Goal: Task Accomplishment & Management: Use online tool/utility

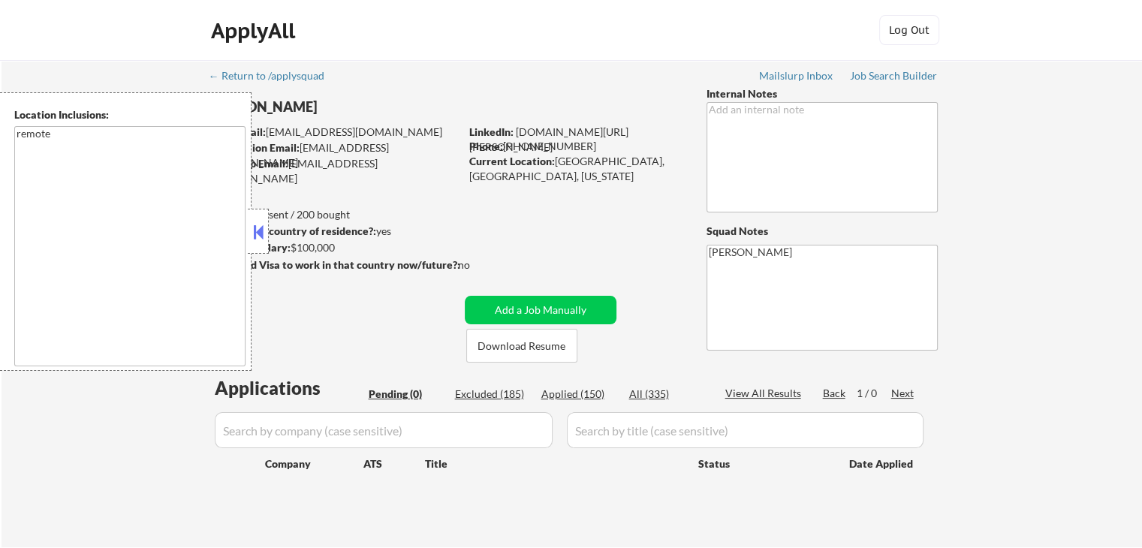
click at [261, 242] on button at bounding box center [258, 232] width 17 height 23
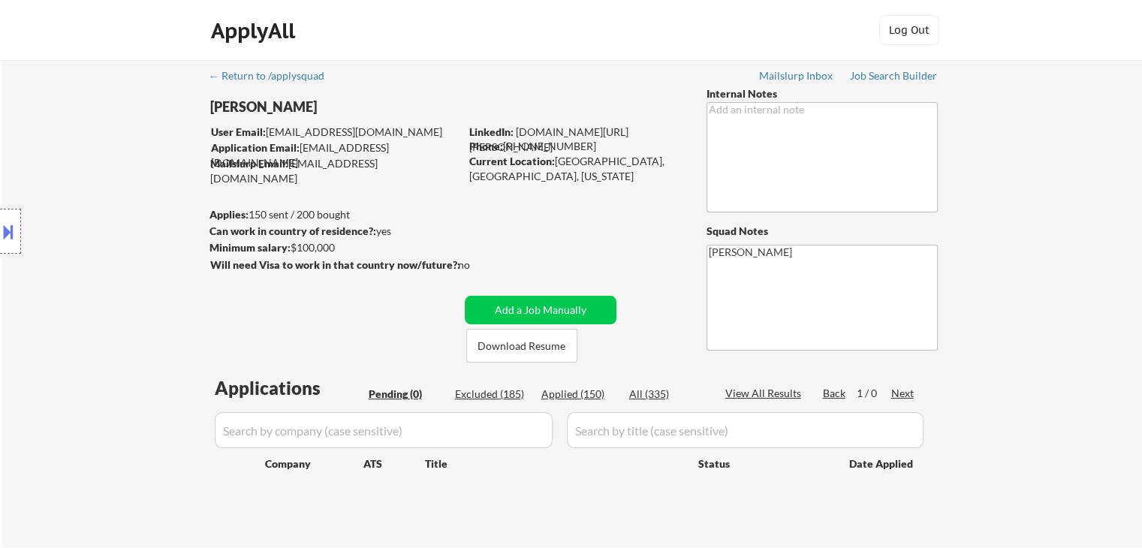
click at [59, 157] on div "Location Inclusions: remote" at bounding box center [134, 231] width 269 height 279
click at [95, 196] on div "Location Inclusions: remote" at bounding box center [134, 231] width 269 height 279
click at [94, 196] on div "Location Inclusions: remote" at bounding box center [134, 231] width 269 height 279
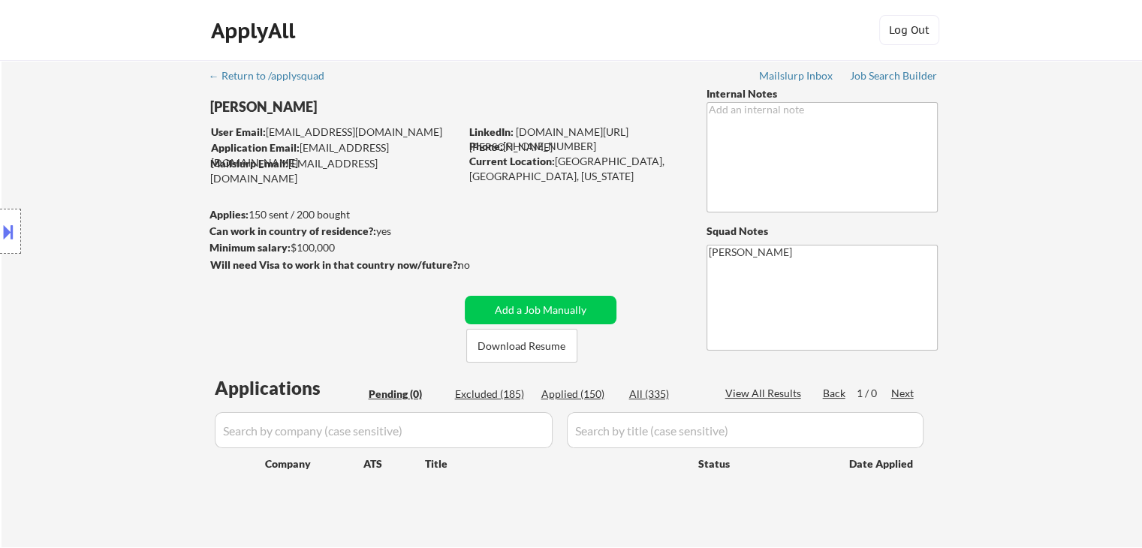
click at [94, 196] on div "Location Inclusions: remote" at bounding box center [134, 231] width 269 height 279
click at [102, 211] on div "Location Inclusions: remote" at bounding box center [134, 231] width 269 height 279
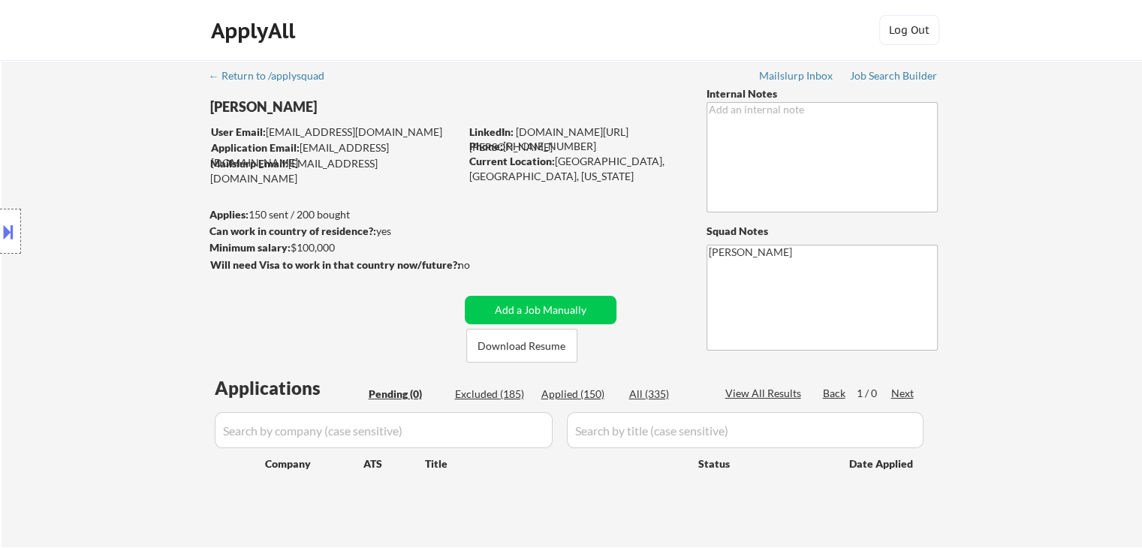
click at [102, 211] on div "Location Inclusions: remote" at bounding box center [134, 231] width 269 height 279
click at [102, 212] on div "Location Inclusions: remote" at bounding box center [134, 231] width 269 height 279
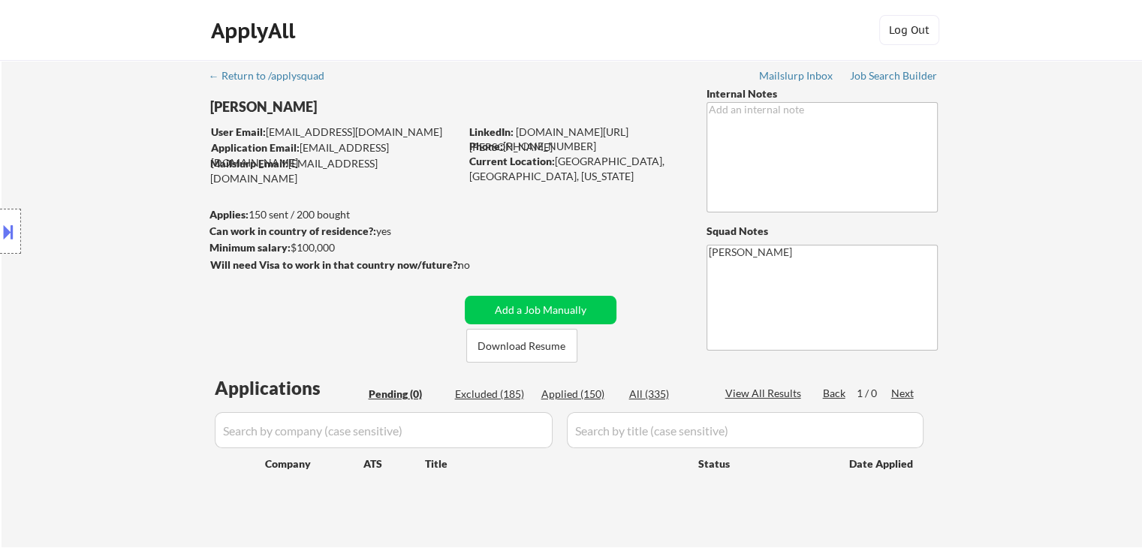
click at [102, 212] on div "Location Inclusions: remote" at bounding box center [134, 231] width 269 height 279
click at [102, 213] on div "Location Inclusions: remote" at bounding box center [134, 231] width 269 height 279
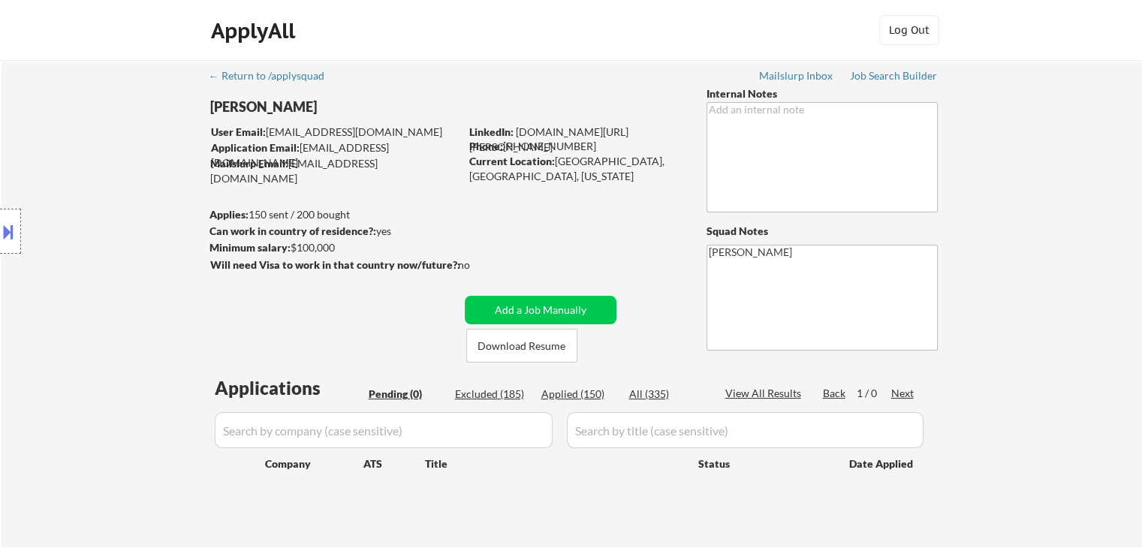
click at [102, 213] on div "Location Inclusions: remote" at bounding box center [134, 231] width 269 height 279
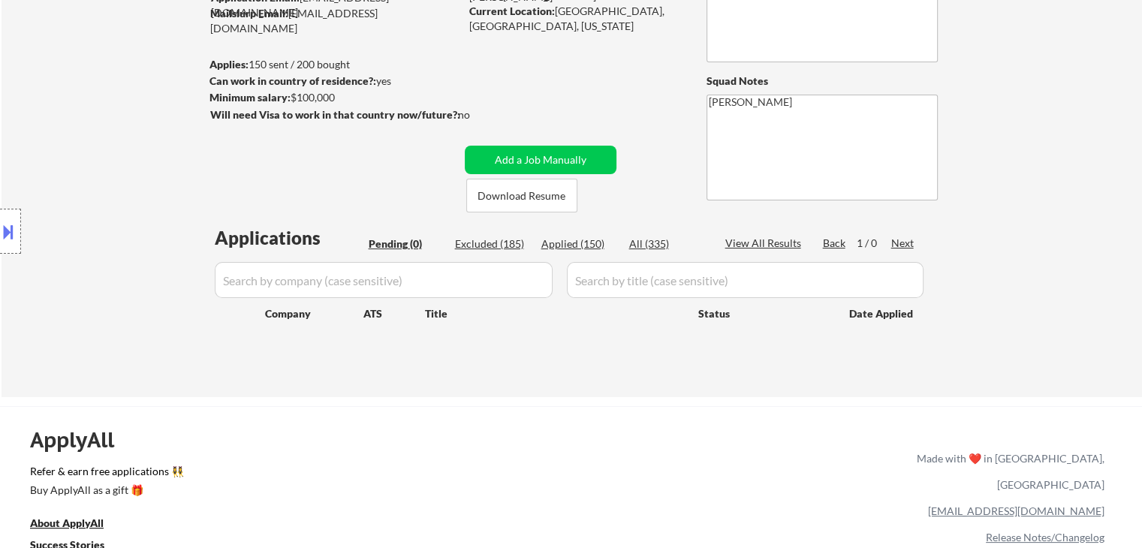
click at [96, 218] on div "Location Inclusions: remote" at bounding box center [134, 231] width 269 height 279
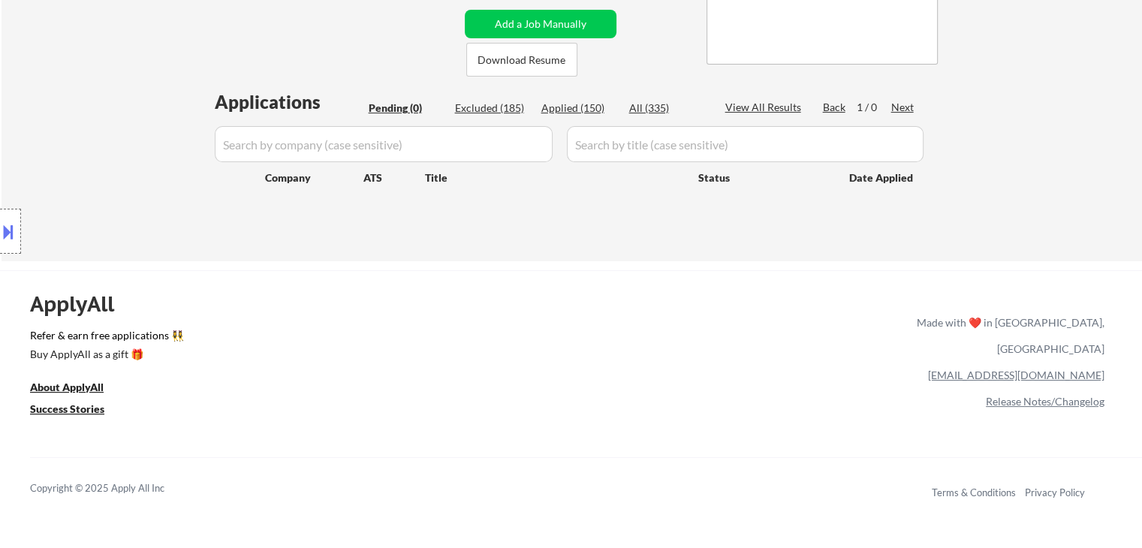
scroll to position [300, 0]
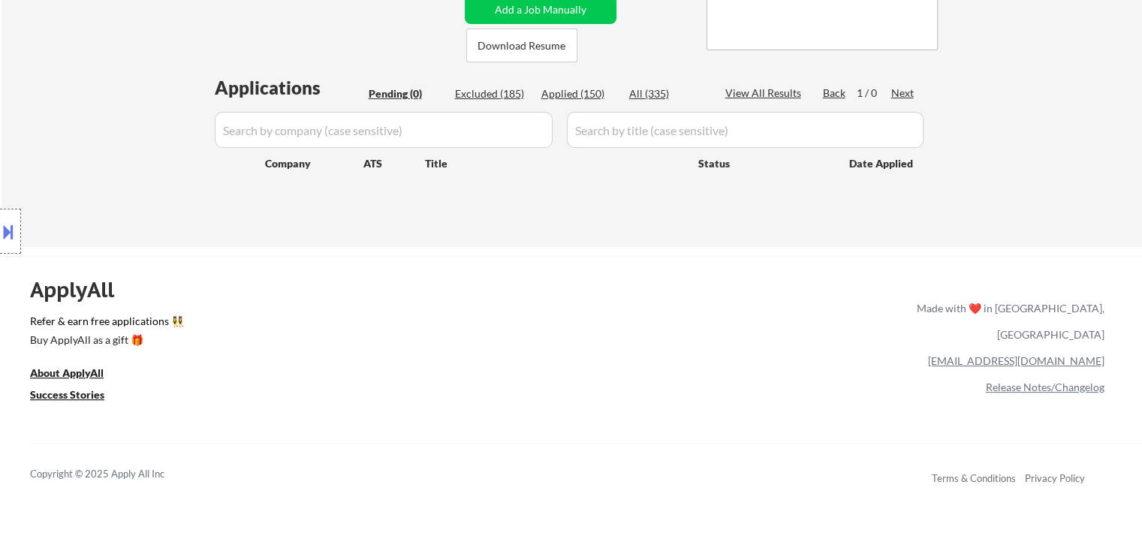
click at [96, 220] on div "Location Inclusions: remote" at bounding box center [134, 231] width 269 height 279
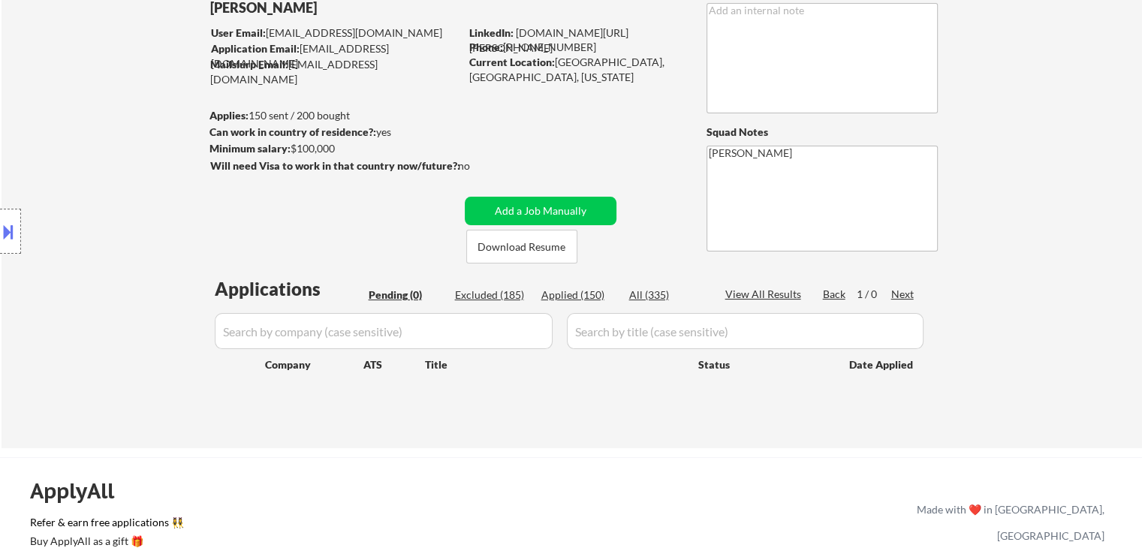
scroll to position [0, 0]
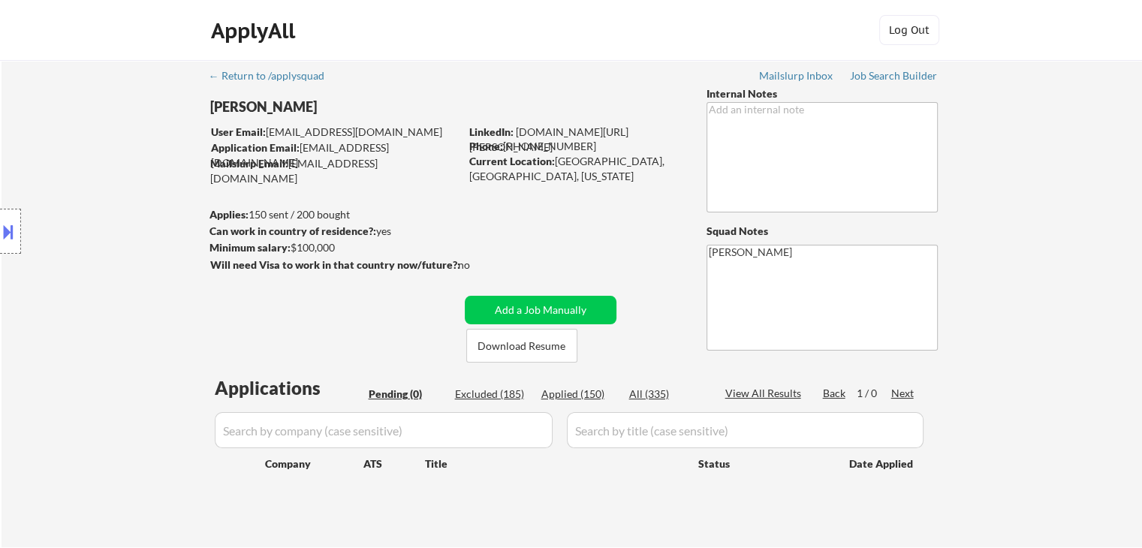
click at [129, 206] on div "Location Inclusions: remote" at bounding box center [134, 231] width 269 height 279
click at [138, 219] on div "Location Inclusions: remote" at bounding box center [134, 231] width 269 height 279
click at [131, 291] on div "Location Inclusions: remote" at bounding box center [134, 231] width 269 height 279
click at [126, 286] on div "Location Inclusions: remote" at bounding box center [134, 231] width 269 height 279
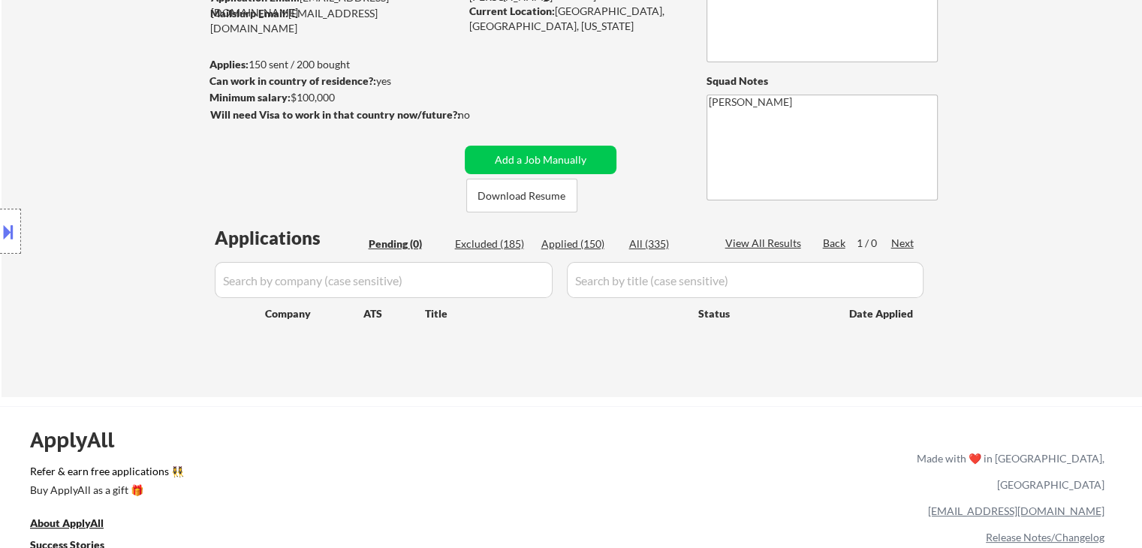
click at [120, 264] on div "Location Inclusions: remote" at bounding box center [134, 231] width 269 height 279
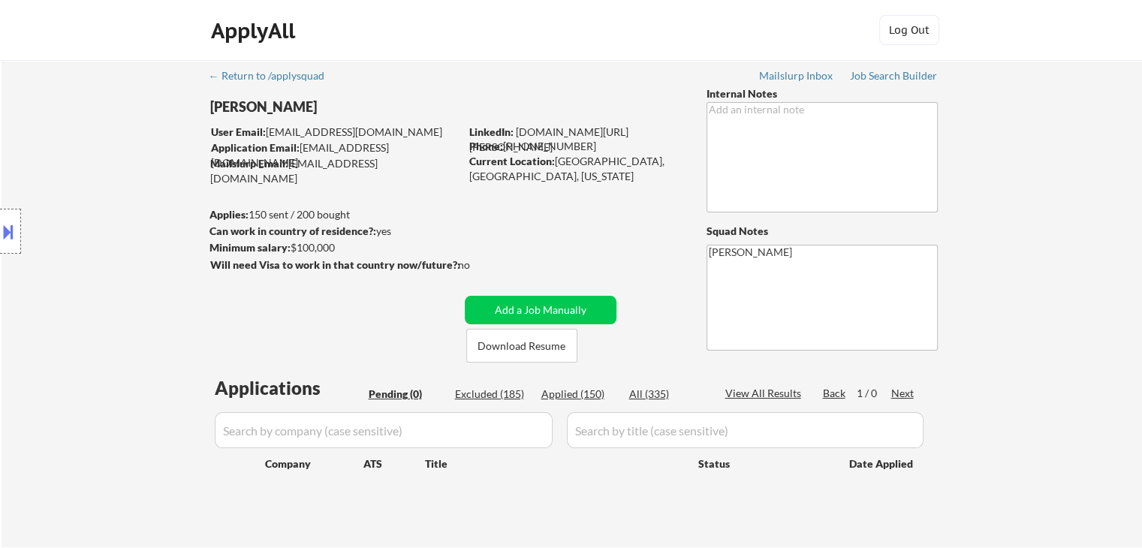
click at [118, 257] on div "Location Inclusions: remote" at bounding box center [134, 231] width 269 height 279
click at [118, 255] on div "Location Inclusions: remote" at bounding box center [134, 231] width 269 height 279
click at [117, 255] on div "Location Inclusions: remote" at bounding box center [134, 231] width 269 height 279
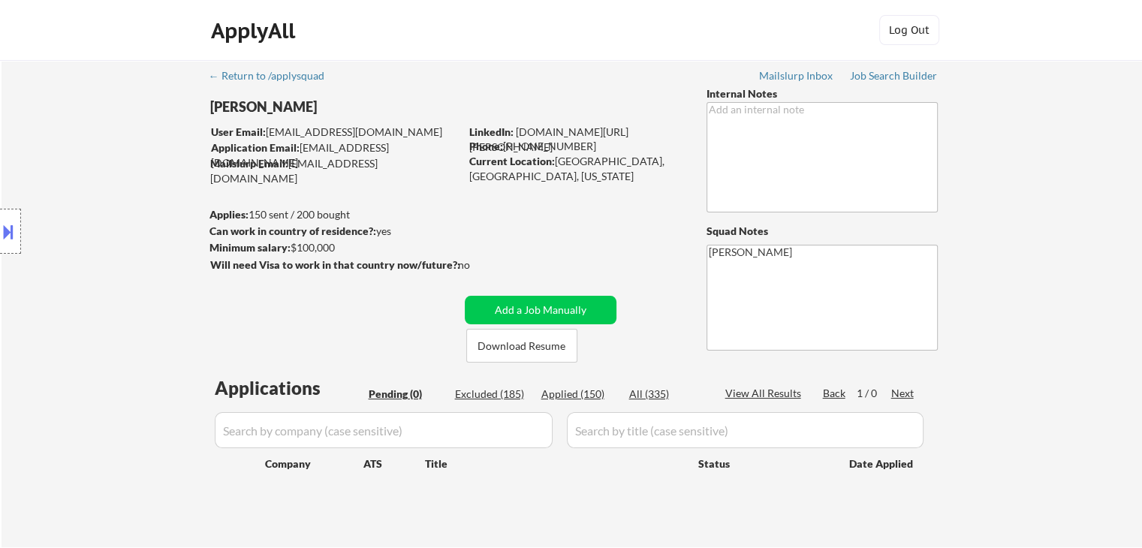
click at [111, 264] on div "Location Inclusions: remote" at bounding box center [134, 231] width 269 height 279
click at [111, 246] on div "Location Inclusions: remote" at bounding box center [134, 231] width 269 height 279
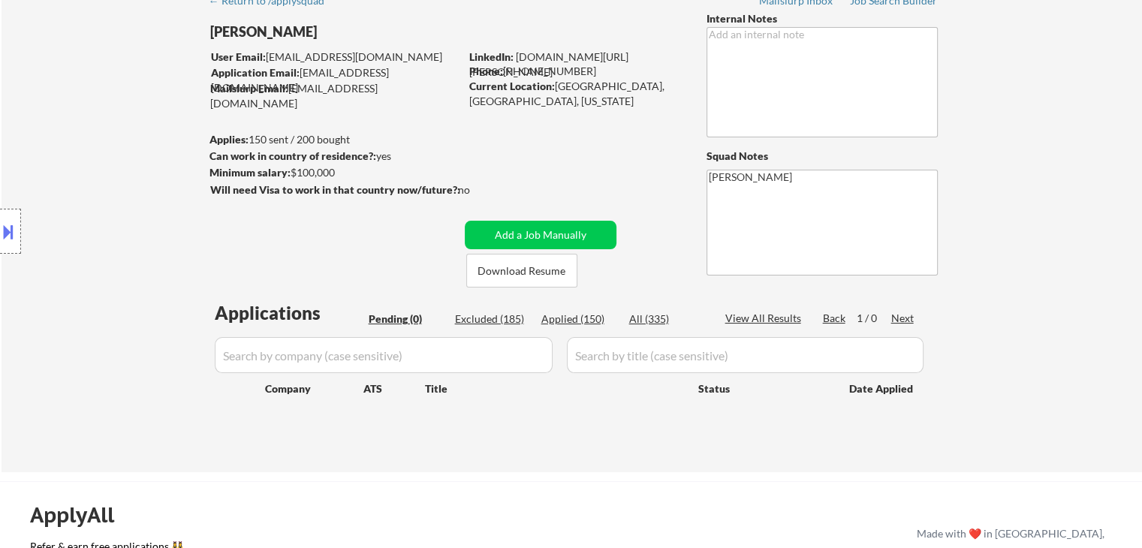
click at [110, 246] on div "Location Inclusions: remote" at bounding box center [134, 231] width 269 height 279
click at [163, 166] on div "Location Inclusions: remote" at bounding box center [134, 231] width 269 height 279
click at [103, 213] on div "Location Inclusions: remote" at bounding box center [134, 231] width 269 height 279
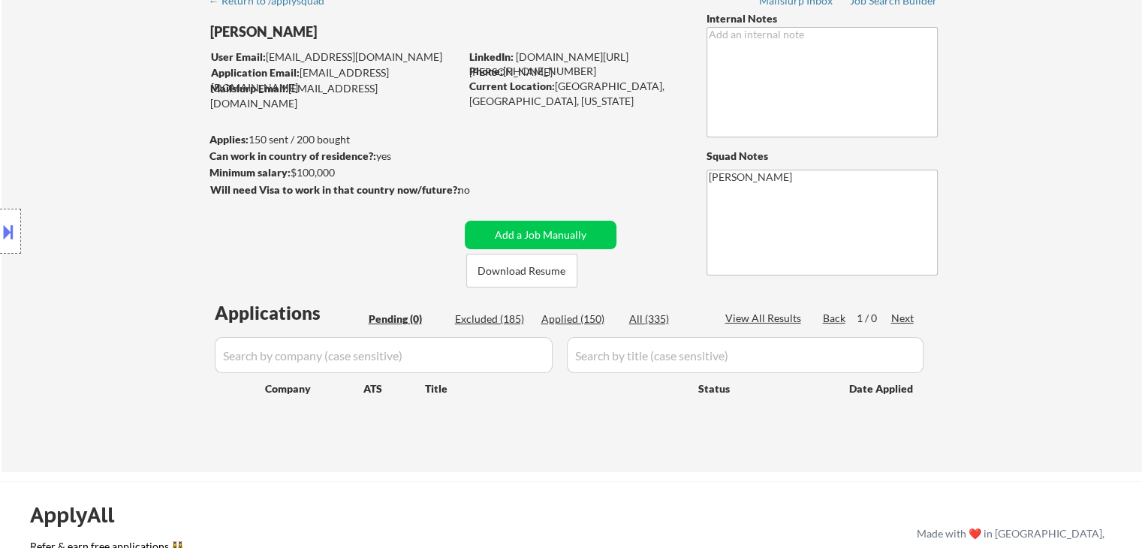
click at [103, 213] on div "Location Inclusions: remote" at bounding box center [134, 231] width 269 height 279
click at [102, 213] on div "Location Inclusions: remote" at bounding box center [134, 231] width 269 height 279
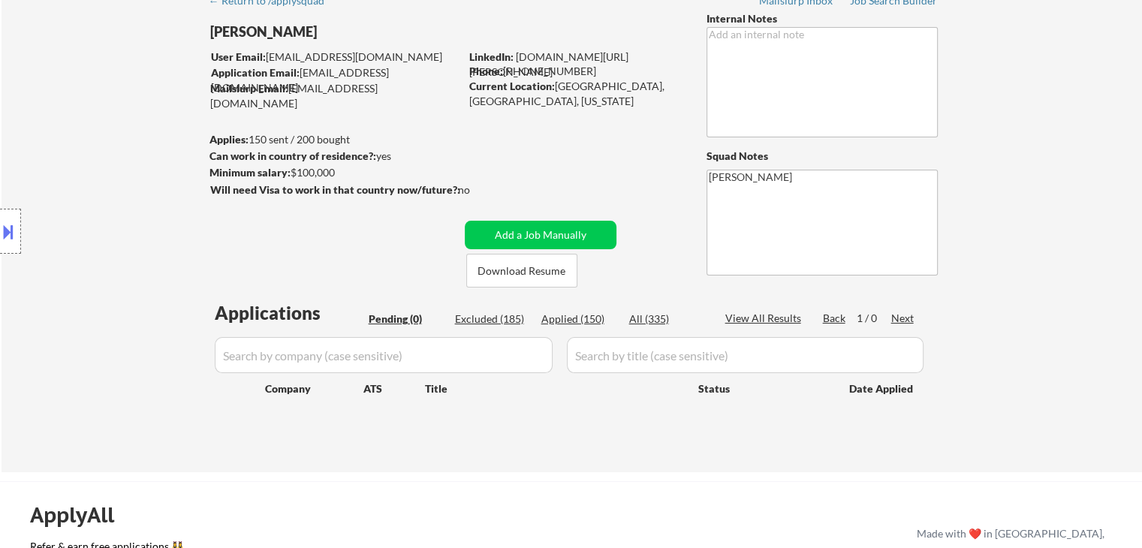
click at [111, 208] on div "Location Inclusions: remote" at bounding box center [134, 231] width 269 height 279
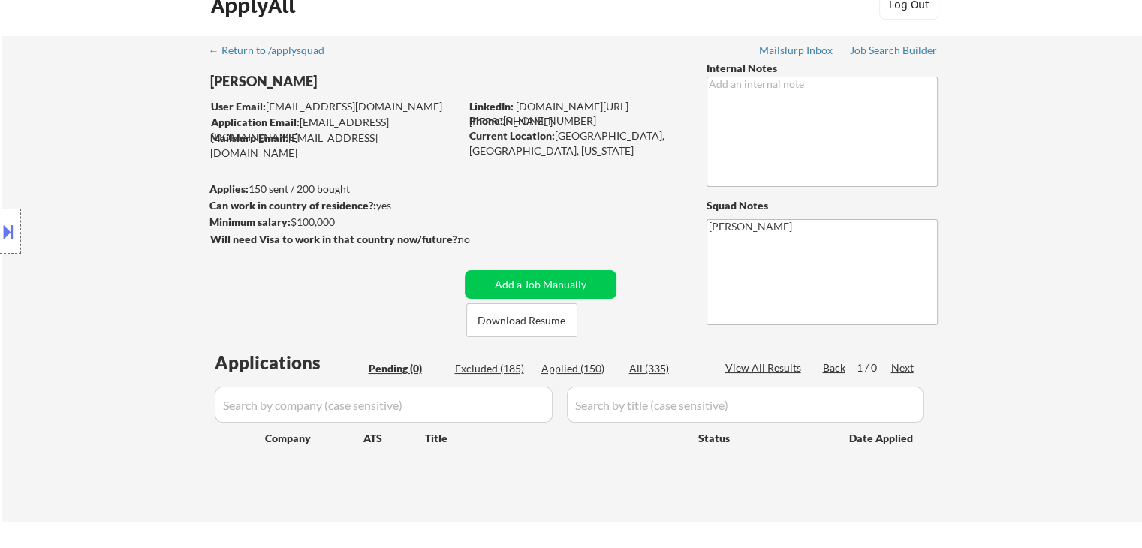
scroll to position [0, 0]
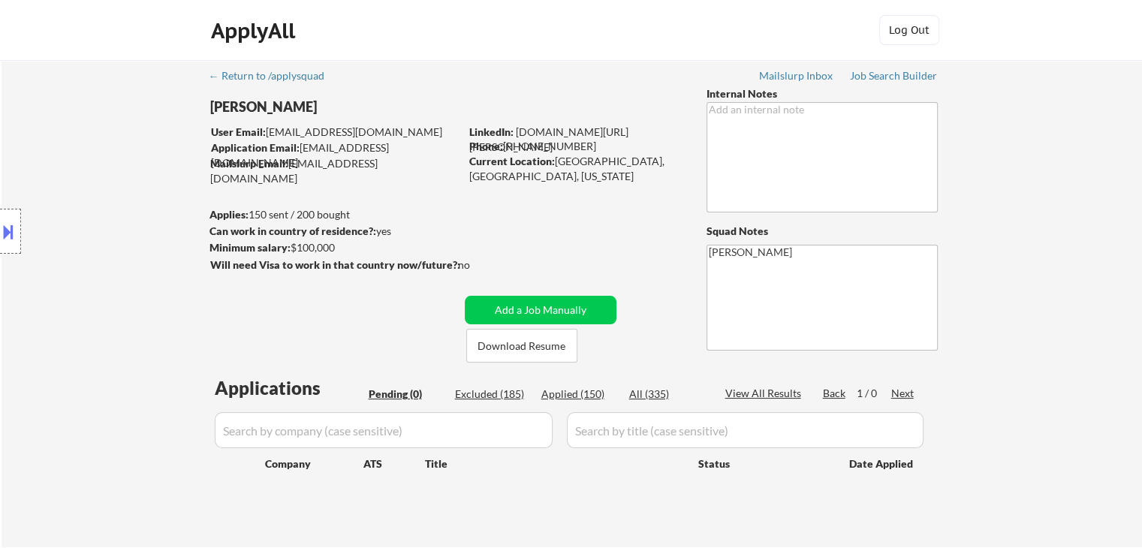
click at [111, 208] on div "Location Inclusions: remote" at bounding box center [134, 231] width 269 height 279
click at [113, 210] on div "Location Inclusions: remote" at bounding box center [134, 231] width 269 height 279
click at [148, 237] on div "Location Inclusions: remote" at bounding box center [134, 231] width 269 height 279
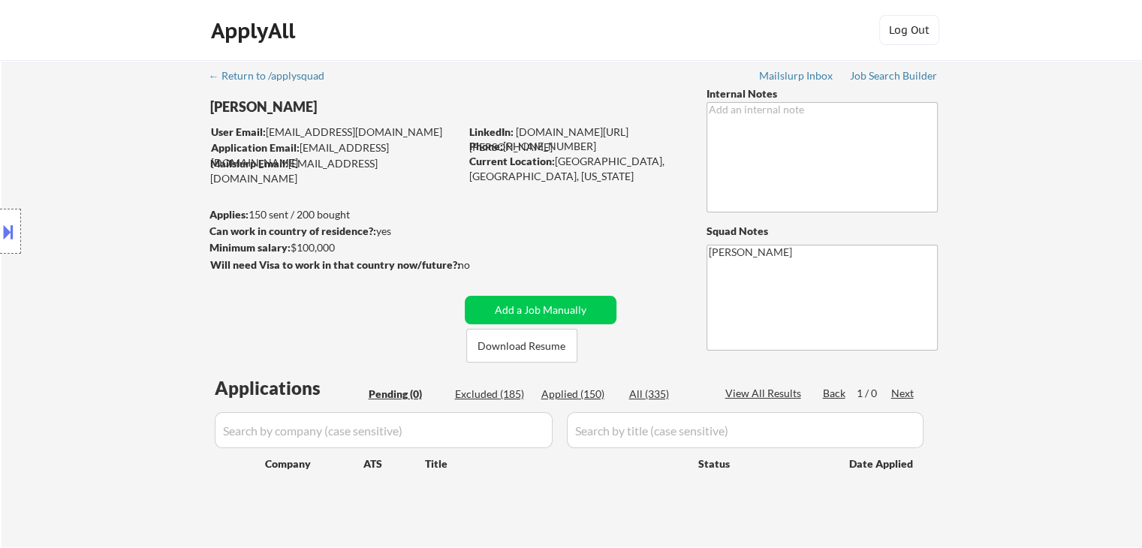
click at [120, 255] on div "Location Inclusions: remote" at bounding box center [134, 231] width 269 height 279
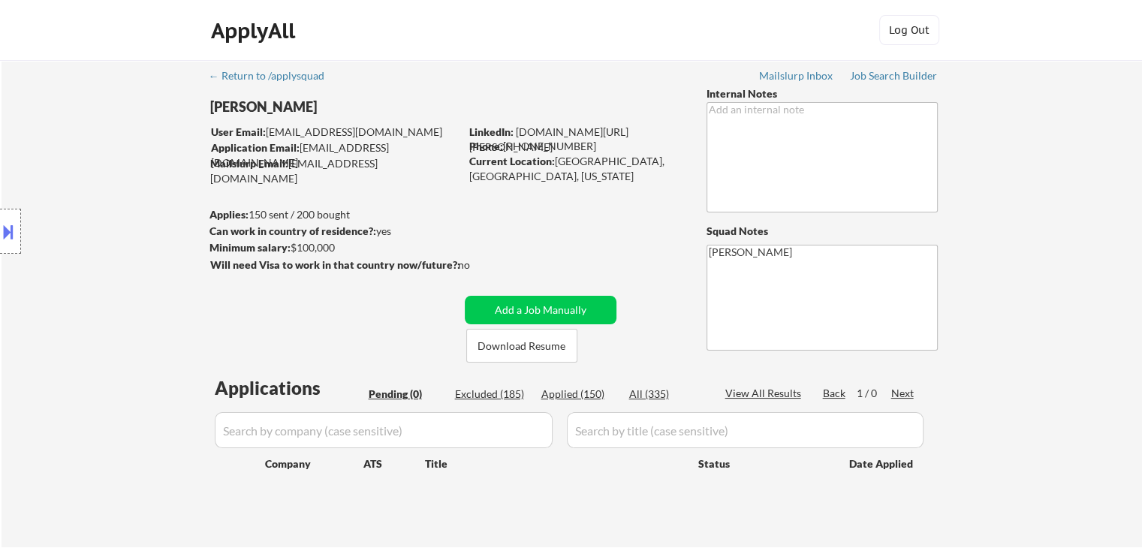
click at [120, 255] on div "Location Inclusions: remote" at bounding box center [134, 231] width 269 height 279
click at [120, 256] on div "Location Inclusions: remote" at bounding box center [134, 231] width 269 height 279
click at [89, 231] on div "Location Inclusions: remote" at bounding box center [134, 231] width 269 height 279
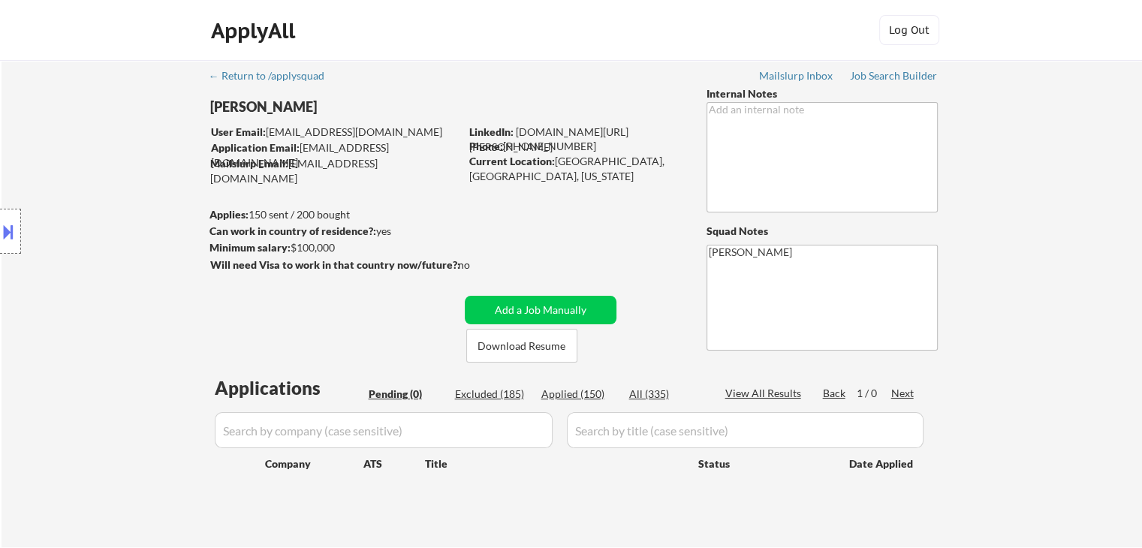
click at [89, 231] on div "Location Inclusions: remote" at bounding box center [134, 231] width 269 height 279
click at [90, 204] on div "Location Inclusions: remote" at bounding box center [134, 231] width 269 height 279
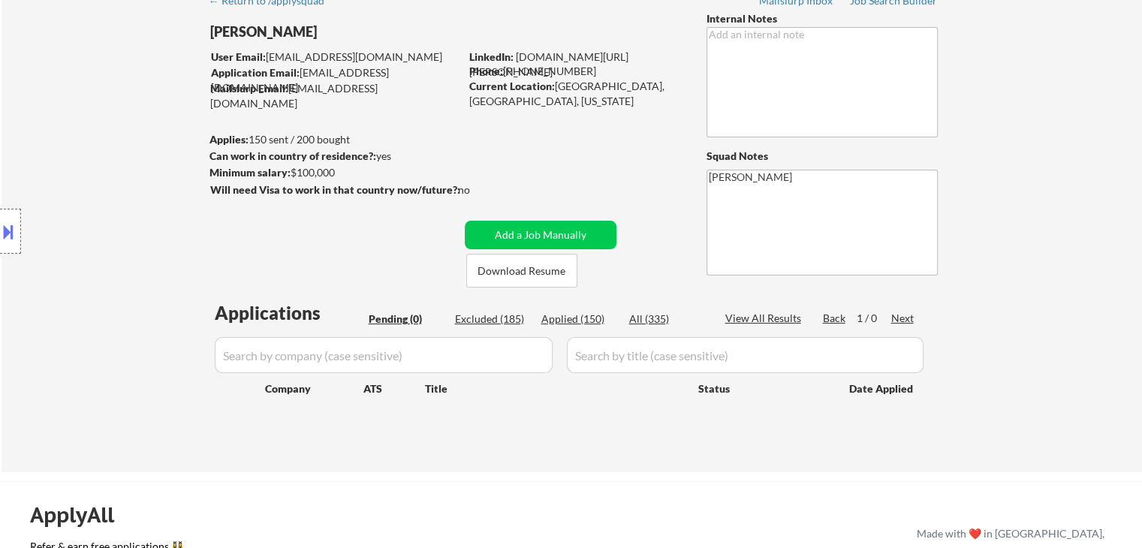
scroll to position [150, 0]
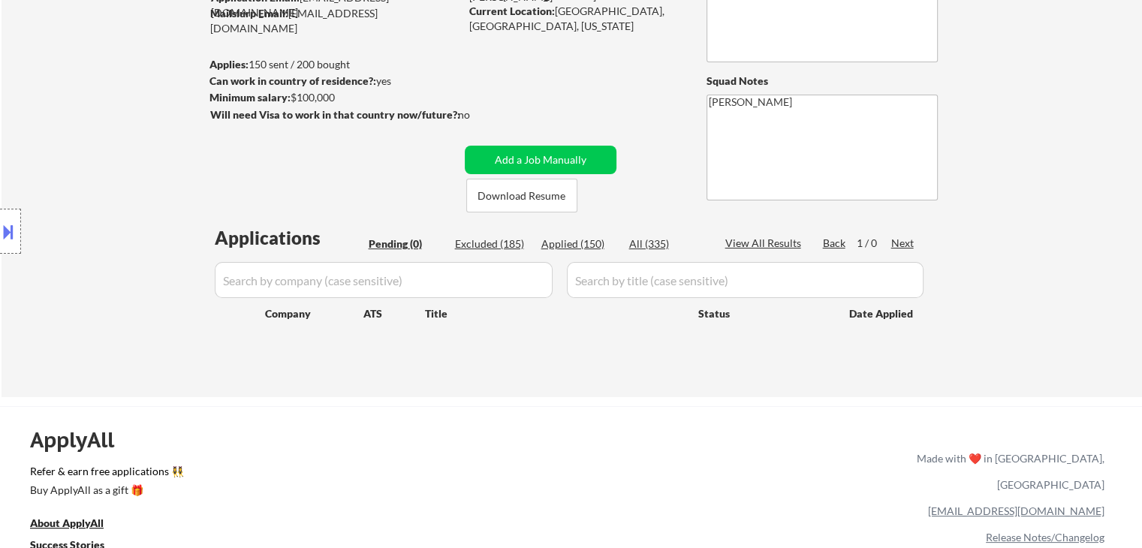
click at [90, 204] on div "Location Inclusions: remote" at bounding box center [134, 231] width 269 height 279
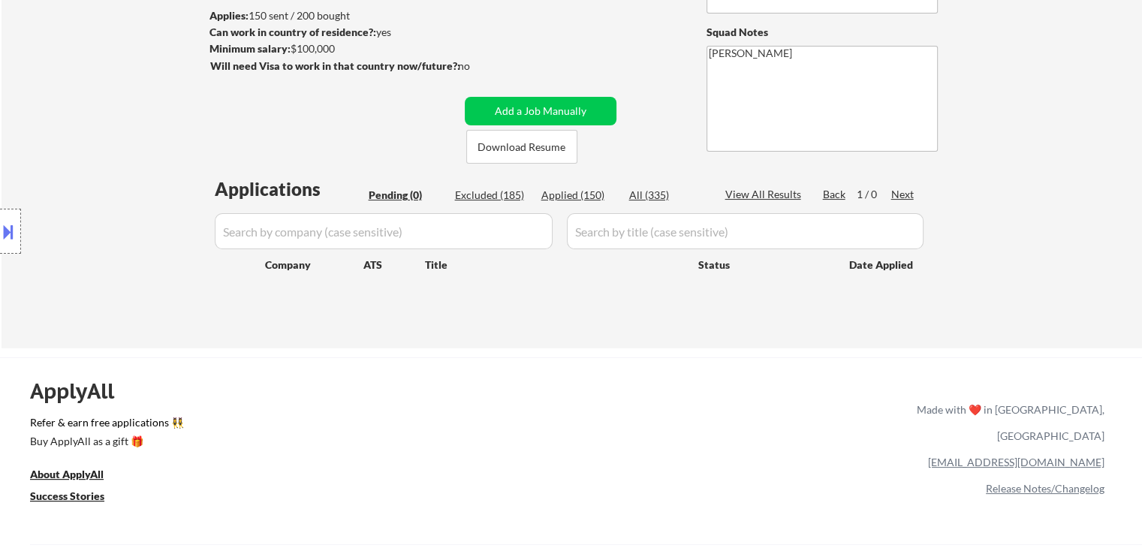
scroll to position [225, 0]
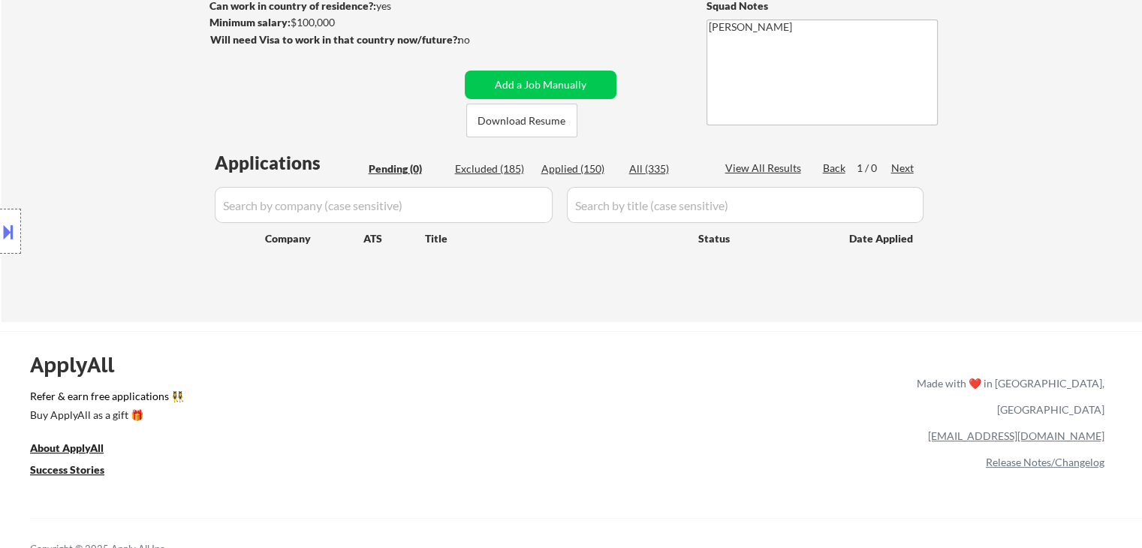
click at [149, 201] on div "Location Inclusions: remote" at bounding box center [134, 231] width 269 height 279
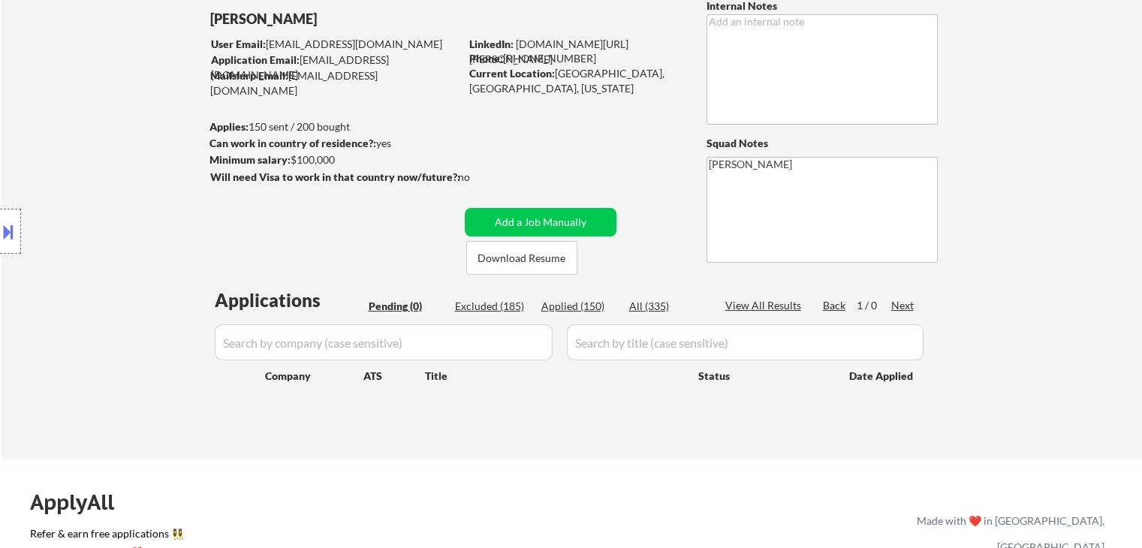
scroll to position [0, 0]
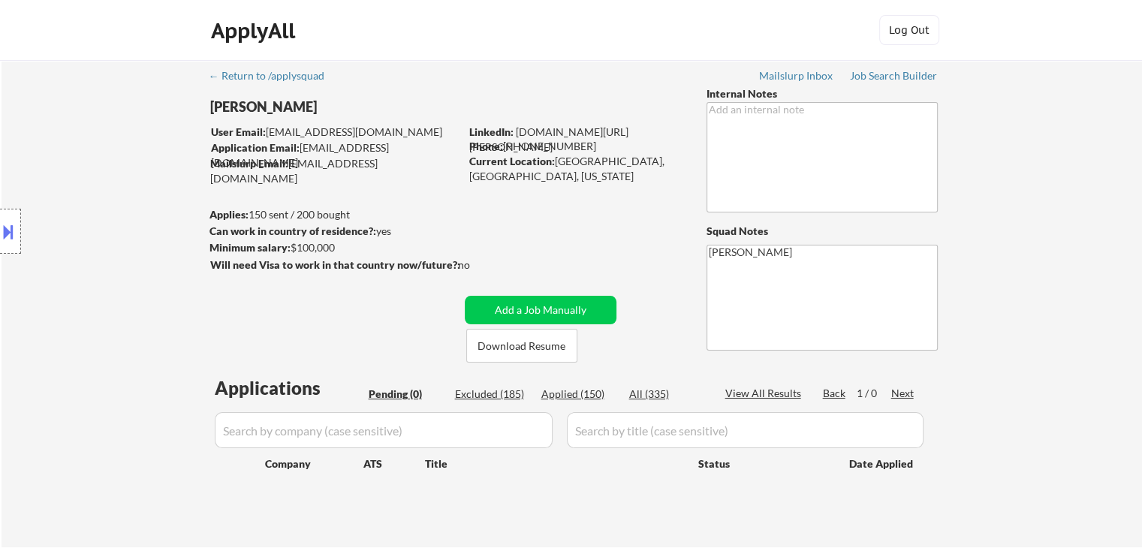
click at [146, 200] on div "Location Inclusions: remote" at bounding box center [134, 231] width 269 height 279
click at [144, 201] on div "Location Inclusions: remote" at bounding box center [134, 231] width 269 height 279
click at [139, 202] on div "Location Inclusions: remote" at bounding box center [134, 231] width 269 height 279
click at [139, 205] on div "Location Inclusions: remote" at bounding box center [134, 231] width 269 height 279
click at [143, 203] on div "Location Inclusions: remote" at bounding box center [134, 231] width 269 height 279
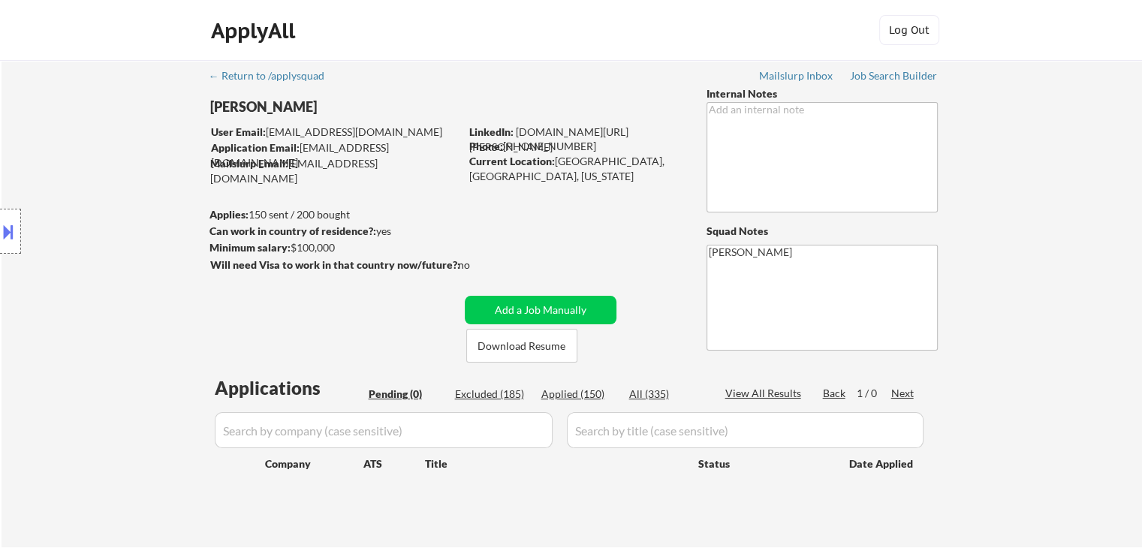
click at [280, 180] on div "← Return to /applysquad Mailslurp Inbox Job Search Builder [PERSON_NAME] User E…" at bounding box center [573, 297] width 750 height 475
click at [861, 77] on div "Job Search Builder" at bounding box center [894, 76] width 88 height 11
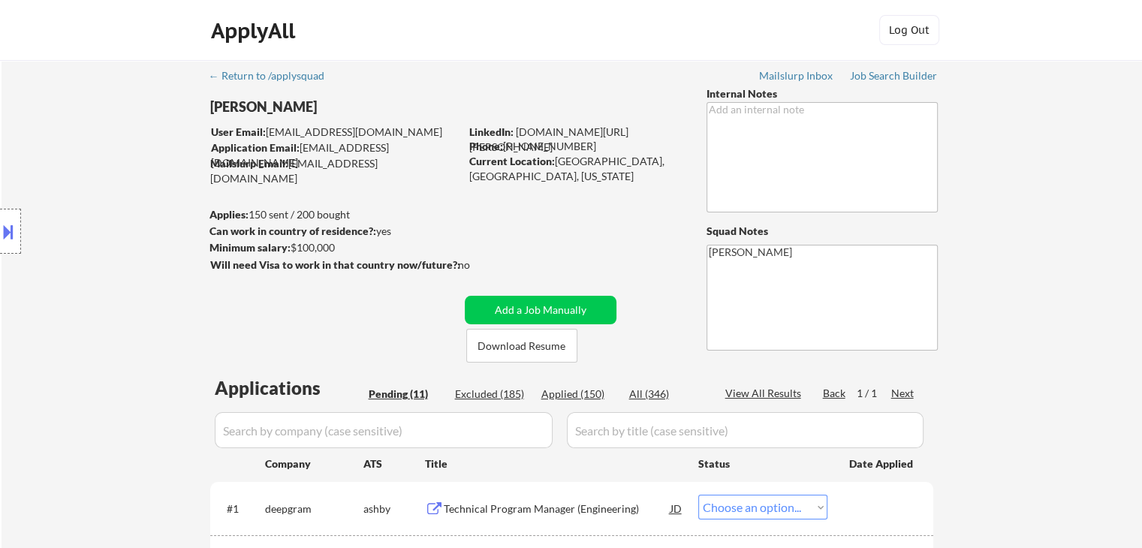
select select ""pending""
click at [204, 259] on div "Location Inclusions: remote" at bounding box center [134, 231] width 269 height 279
